Goal: Navigation & Orientation: Find specific page/section

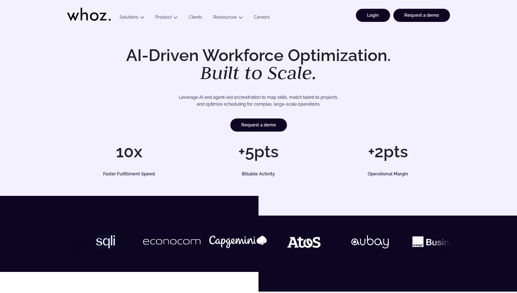
click at [373, 19] on link "Login" at bounding box center [373, 15] width 34 height 13
click at [379, 17] on link "Login" at bounding box center [373, 15] width 34 height 13
click at [372, 16] on link "Login" at bounding box center [373, 15] width 34 height 13
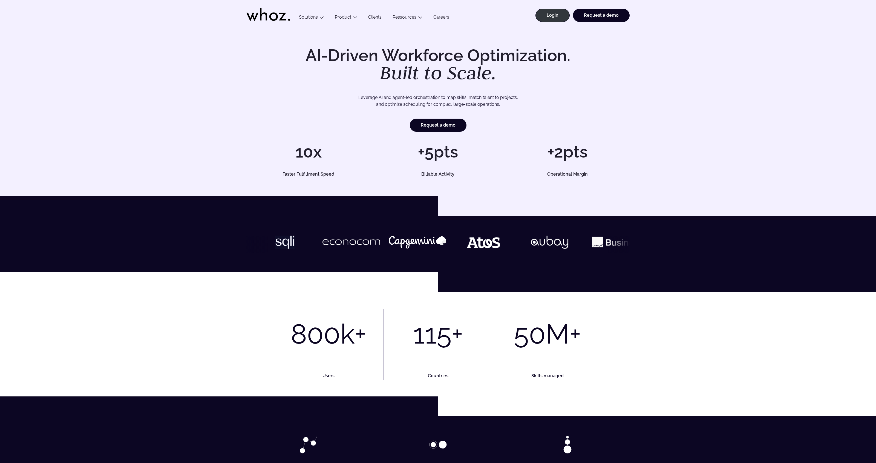
click at [570, 18] on li "Request a demo" at bounding box center [600, 18] width 60 height 19
click at [563, 18] on link "Login" at bounding box center [552, 15] width 34 height 13
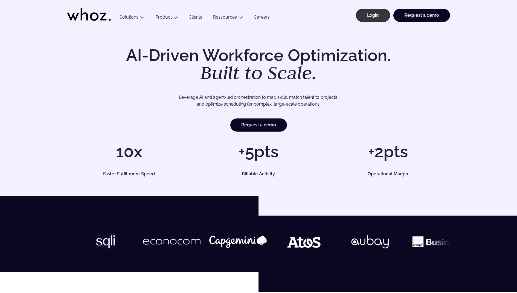
click at [378, 5] on ul "Login Request a demo" at bounding box center [401, 13] width 97 height 27
click at [375, 10] on link "Login" at bounding box center [373, 15] width 34 height 13
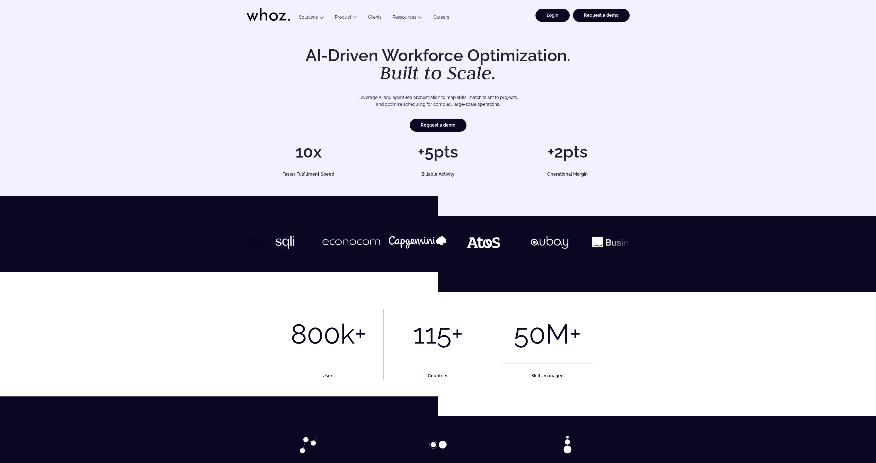
click at [555, 15] on link "Login" at bounding box center [552, 15] width 34 height 13
